Goal: Find specific page/section: Find specific page/section

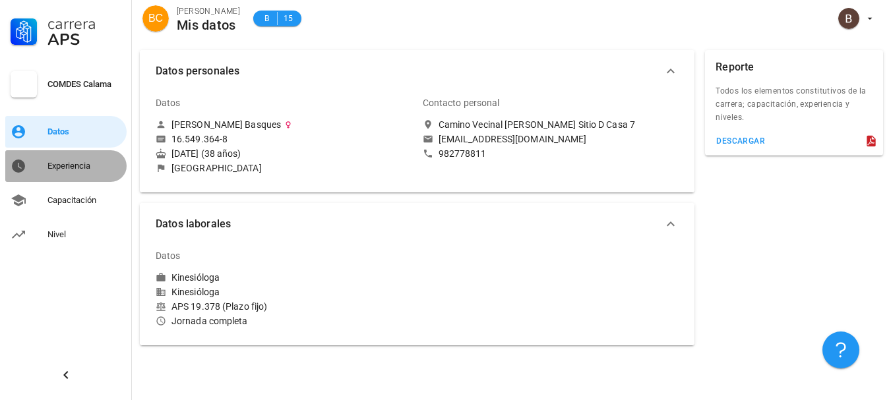
click at [74, 166] on div "Experiencia" at bounding box center [84, 166] width 74 height 11
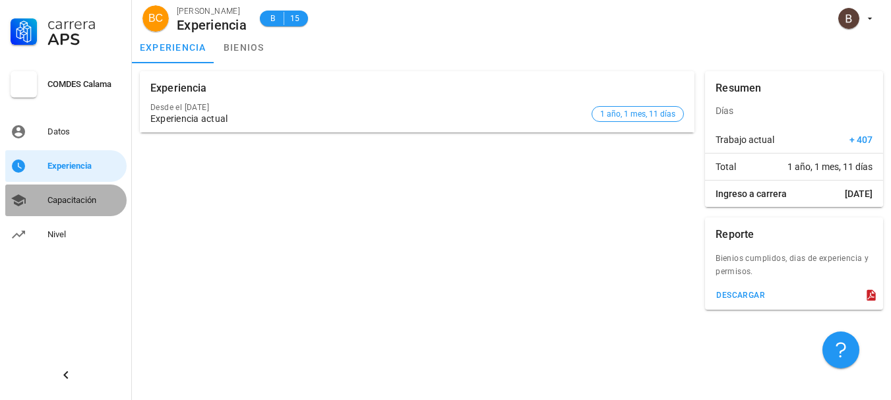
click at [80, 201] on div "Capacitación" at bounding box center [84, 200] width 74 height 11
